Goal: Task Accomplishment & Management: Manage account settings

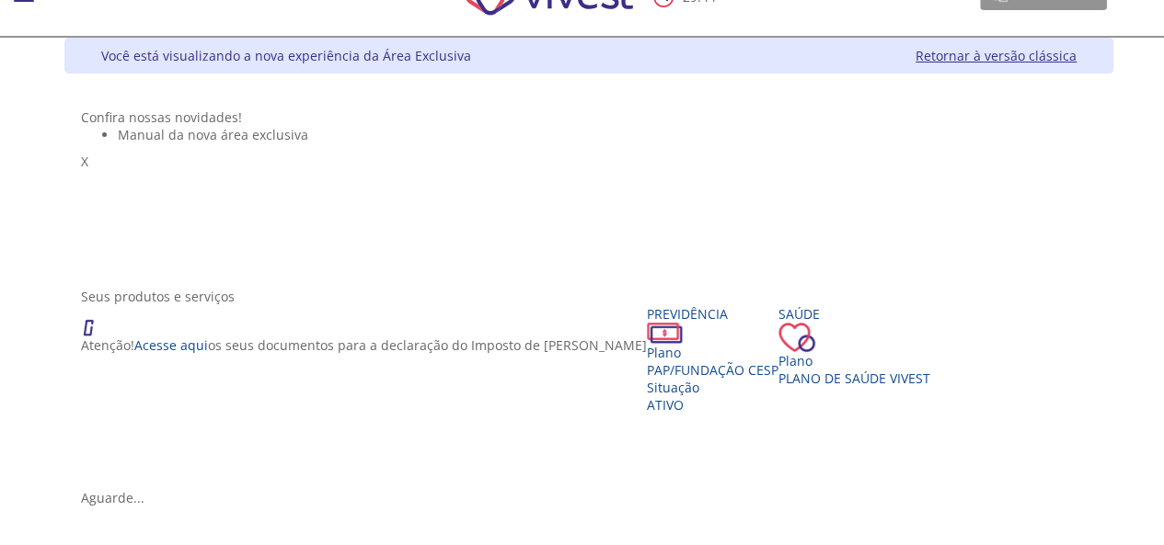
scroll to position [276, 0]
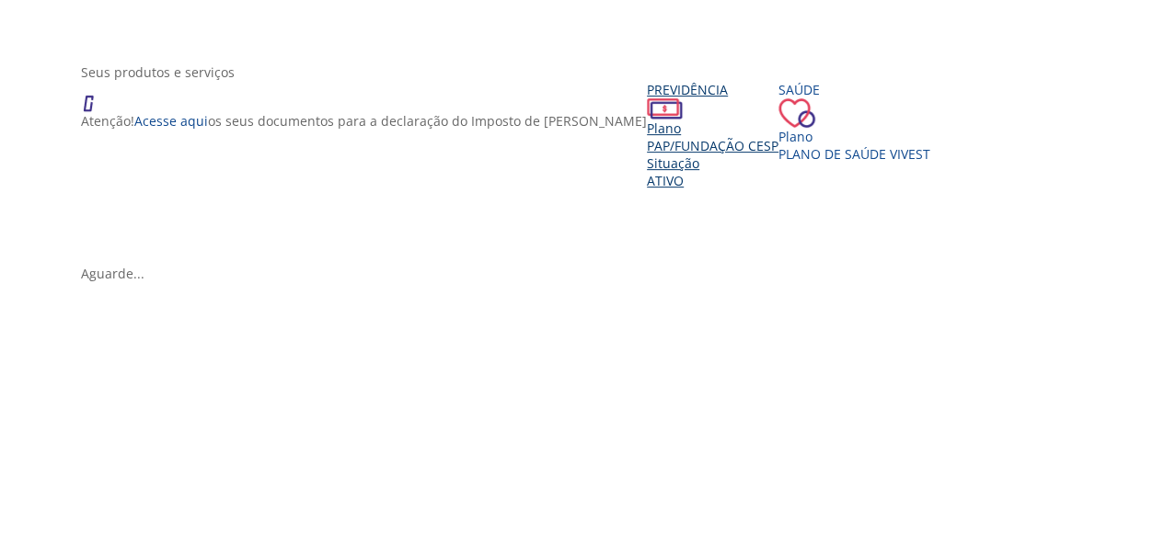
click at [647, 189] on div "Plano PAP/Fundação CESP Situação Ativo" at bounding box center [713, 155] width 132 height 70
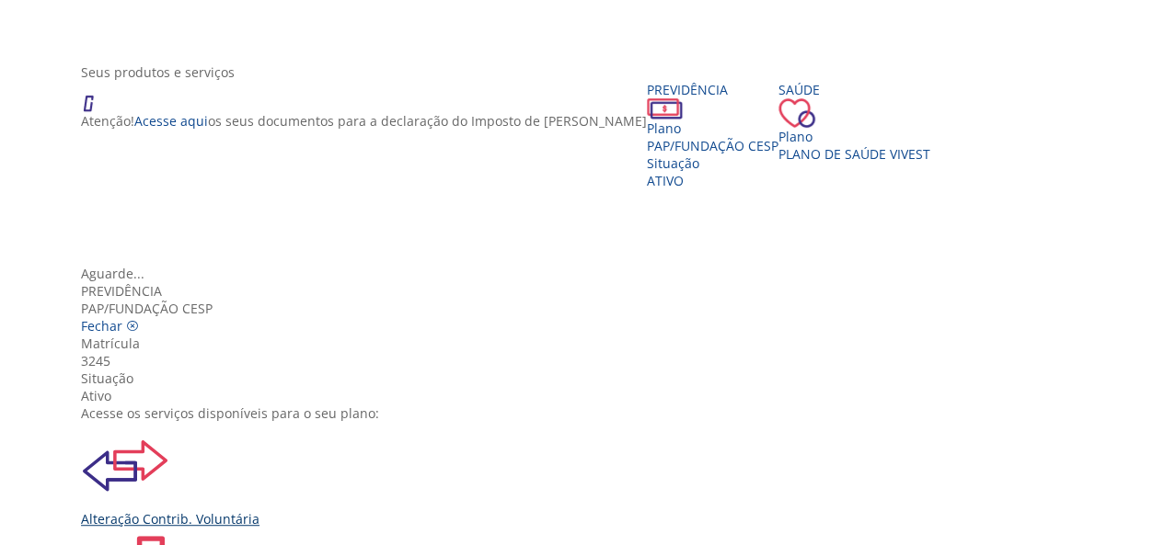
click at [348, 422] on div "Alteração Contrib. Voluntária" at bounding box center [588, 475] width 1015 height 106
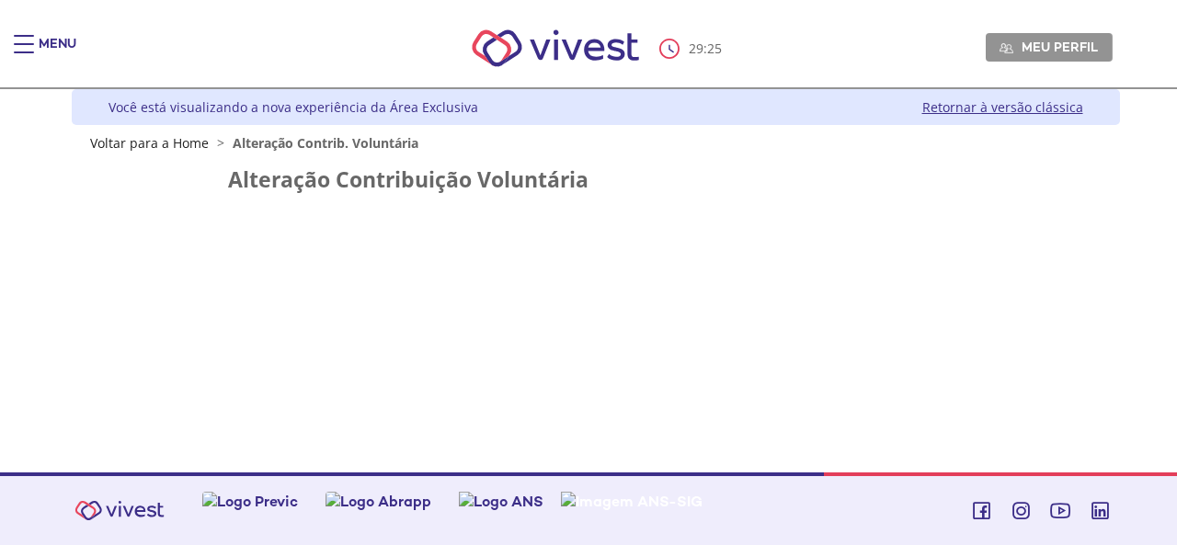
click at [1005, 109] on link "Retornar à versão clássica" at bounding box center [1003, 106] width 161 height 17
